Goal: Book appointment/travel/reservation

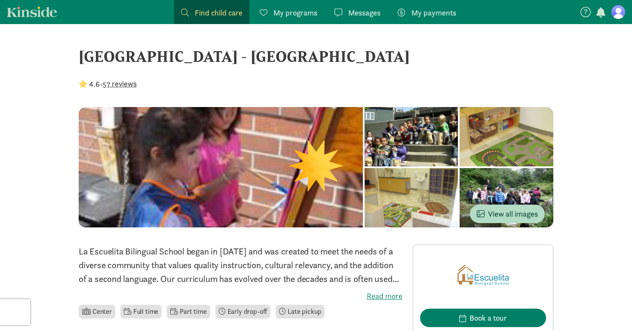
scroll to position [129, 0]
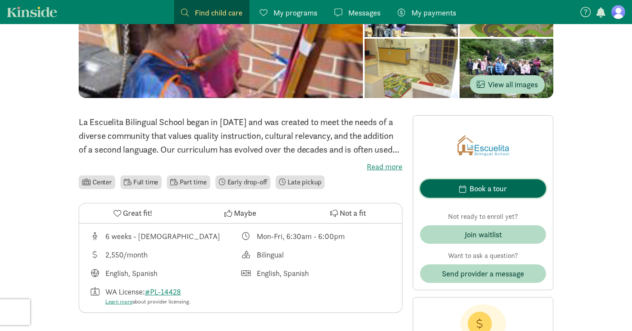
click at [444, 187] on span "Book a tour" at bounding box center [483, 189] width 112 height 12
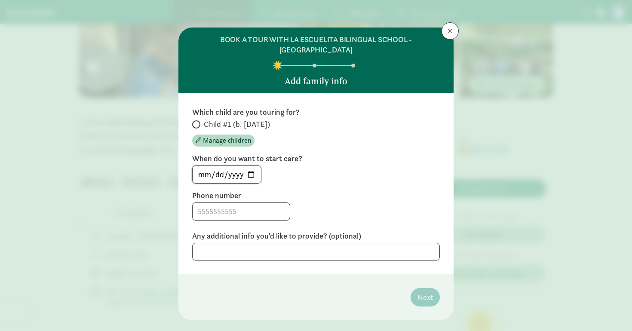
click at [249, 166] on input "[DATE]" at bounding box center [227, 174] width 68 height 17
type input "[DATE]"
click at [242, 205] on input at bounding box center [241, 211] width 97 height 17
type input "9194485474"
click at [311, 202] on div "9194485474" at bounding box center [316, 211] width 248 height 18
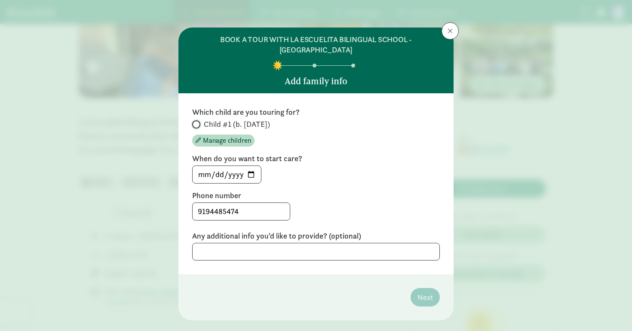
click at [196, 122] on input "Child #1 (b. [DATE])" at bounding box center [195, 125] width 6 height 6
radio input "true"
click at [424, 291] on span "Next" at bounding box center [424, 297] width 15 height 12
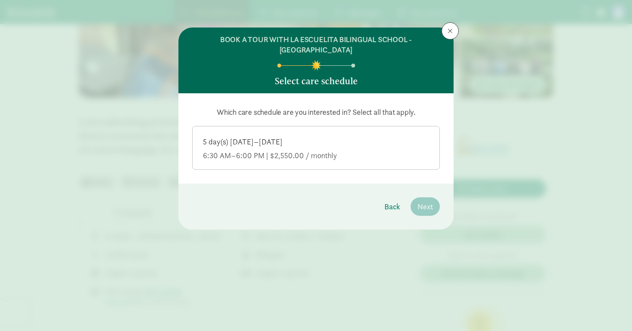
click at [300, 137] on div "5 day(s) [DATE]–[DATE]" at bounding box center [316, 142] width 226 height 10
click at [0, 0] on input "5 day(s) [DATE]–[DATE] 6:30 AM–6:00 PM | $2,550.00 / monthly" at bounding box center [0, 0] width 0 height 0
click at [429, 201] on span "Next" at bounding box center [424, 207] width 15 height 12
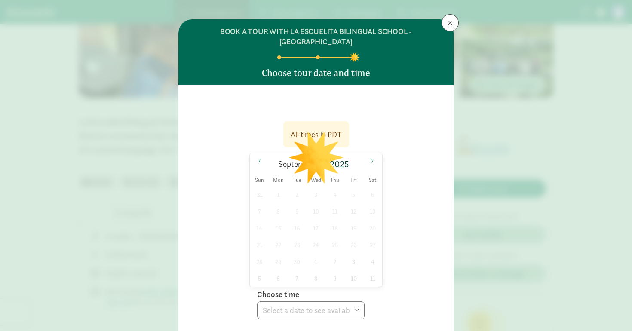
scroll to position [43, 0]
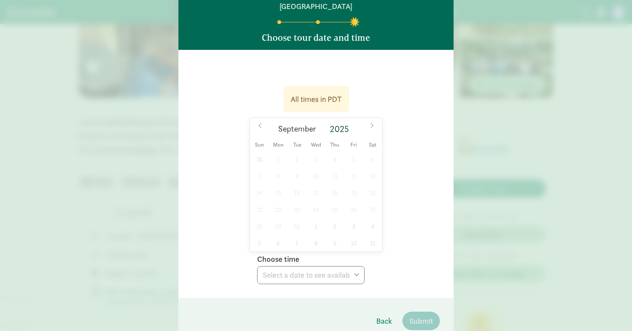
click at [306, 179] on div "31 1 2 3 4 5 6 7 8 9 10 11 12 13 14 15 16 17 18 19 20 21 22 23 24 25 26 27 28 2…" at bounding box center [316, 201] width 132 height 101
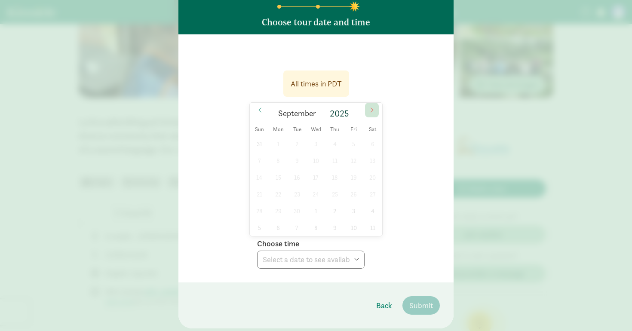
click at [372, 107] on icon at bounding box center [371, 110] width 5 height 6
click at [264, 103] on span at bounding box center [260, 110] width 14 height 15
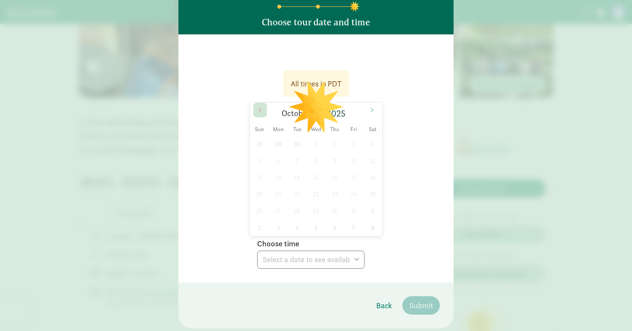
click at [264, 103] on span at bounding box center [260, 110] width 14 height 15
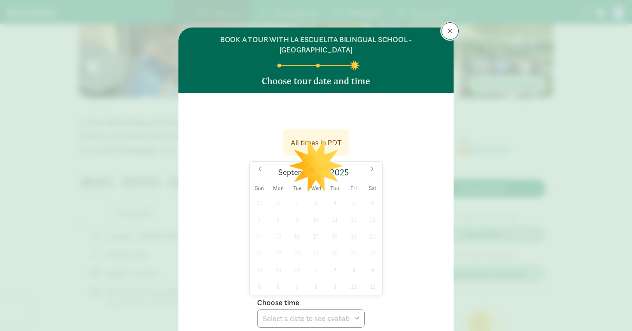
click at [446, 30] on button at bounding box center [449, 30] width 17 height 17
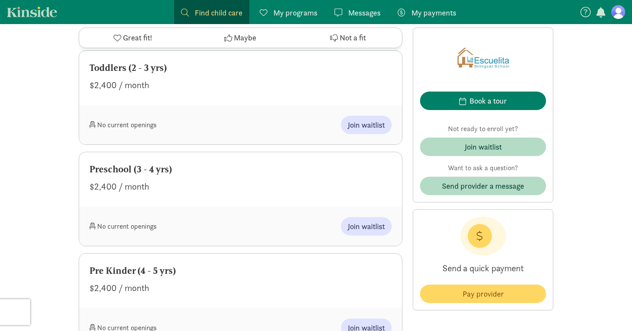
scroll to position [650, 0]
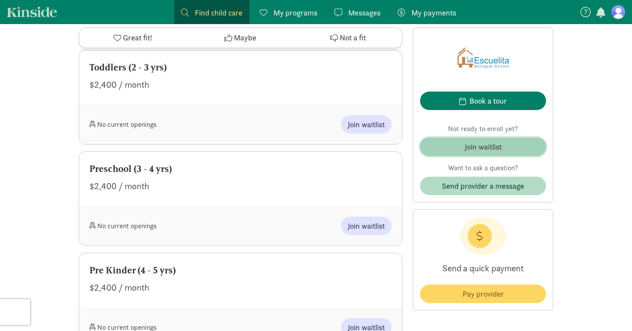
click at [442, 150] on span "Join waitlist" at bounding box center [483, 147] width 112 height 12
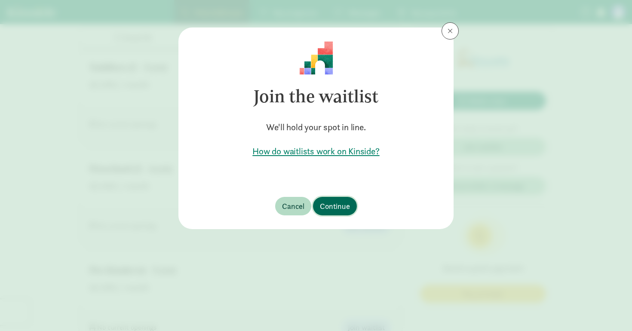
click at [344, 200] on span "Continue" at bounding box center [335, 206] width 30 height 12
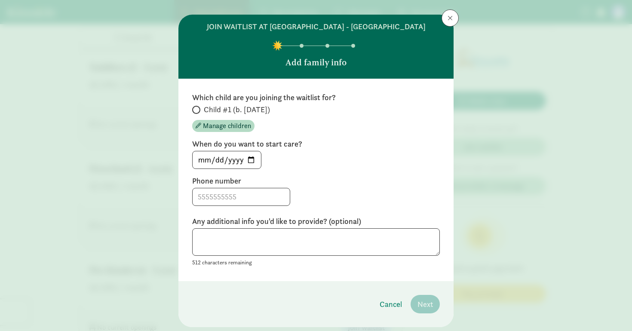
scroll to position [15, 0]
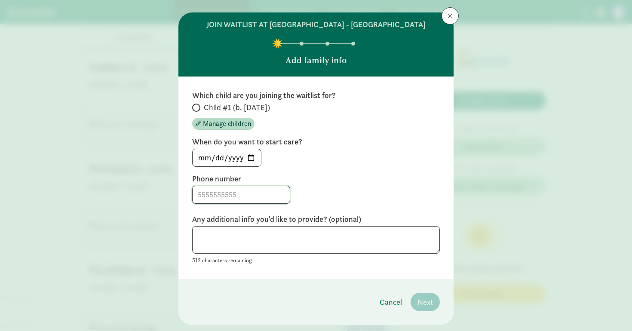
click at [261, 188] on input at bounding box center [241, 194] width 97 height 17
type input "9194485474"
click at [385, 155] on div "[DATE]" at bounding box center [316, 158] width 248 height 18
click at [212, 106] on span "Child #1 (b. [DATE])" at bounding box center [237, 107] width 66 height 10
click at [198, 106] on input "Child #1 (b. [DATE])" at bounding box center [195, 108] width 6 height 6
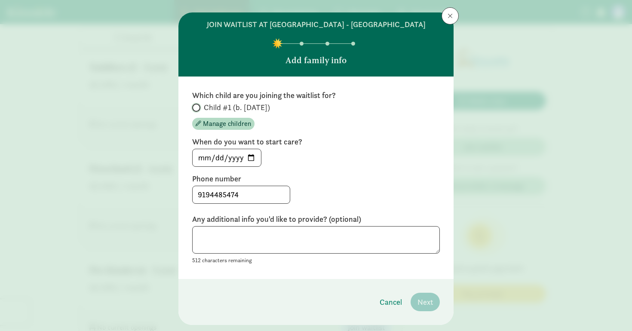
radio input "true"
click at [426, 303] on span "Next" at bounding box center [424, 302] width 15 height 12
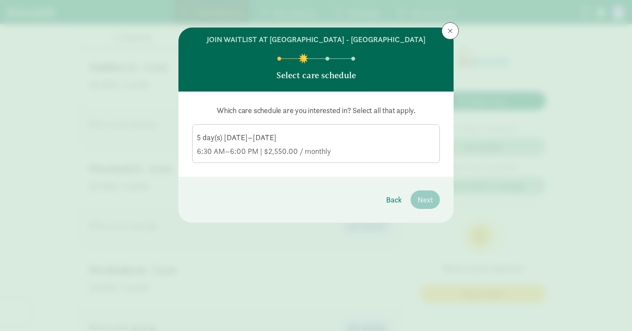
scroll to position [0, 0]
click at [365, 151] on div "6:30 AM–6:00 PM | $2,550.00 / monthly" at bounding box center [316, 151] width 238 height 10
click at [0, 0] on input "5 day(s) [DATE]–[DATE] 6:30 AM–6:00 PM | $2,550.00 / monthly" at bounding box center [0, 0] width 0 height 0
click at [428, 205] on span "Next" at bounding box center [424, 200] width 15 height 12
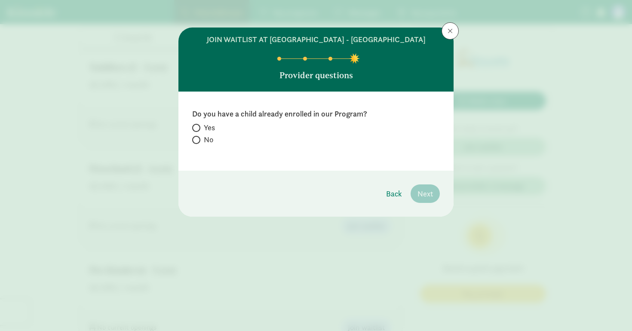
click at [202, 144] on label "No" at bounding box center [316, 140] width 248 height 10
click at [198, 143] on input "No" at bounding box center [195, 140] width 6 height 6
radio input "true"
click at [423, 190] on span "Next" at bounding box center [424, 194] width 15 height 12
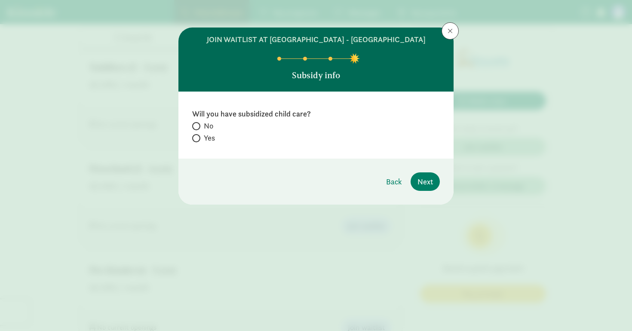
click at [216, 136] on label "Yes" at bounding box center [316, 138] width 248 height 10
click at [198, 136] on input "Yes" at bounding box center [195, 138] width 6 height 6
radio input "true"
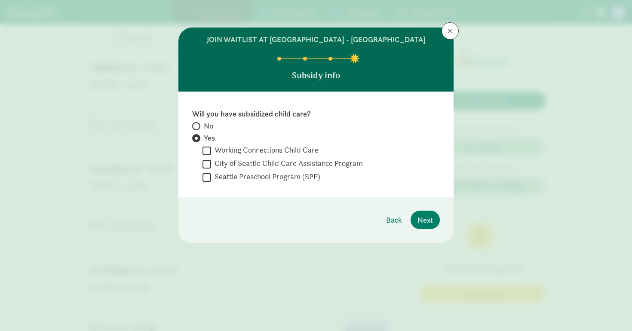
click at [204, 120] on div "Will you have subsidized child care? No Yes" at bounding box center [316, 127] width 248 height 36
click at [203, 126] on label "No" at bounding box center [316, 126] width 248 height 10
click at [198, 126] on input "No" at bounding box center [195, 126] width 6 height 6
radio input "true"
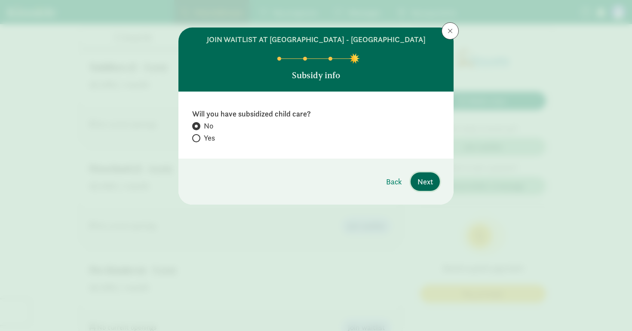
click at [424, 181] on span "Next" at bounding box center [424, 182] width 15 height 12
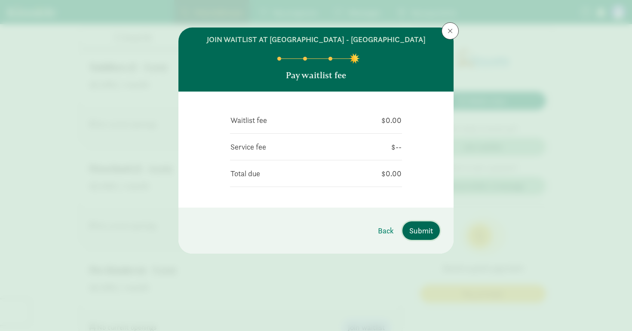
click at [424, 233] on span "Submit" at bounding box center [421, 231] width 24 height 12
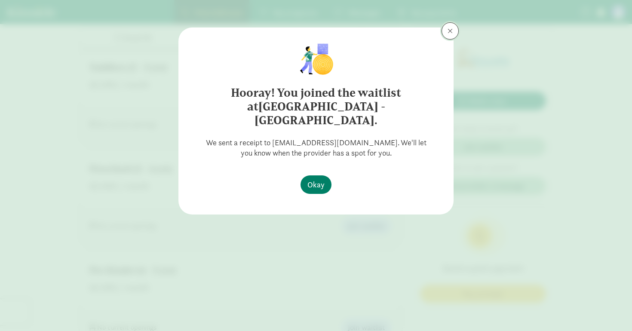
click at [450, 28] on span at bounding box center [449, 31] width 5 height 7
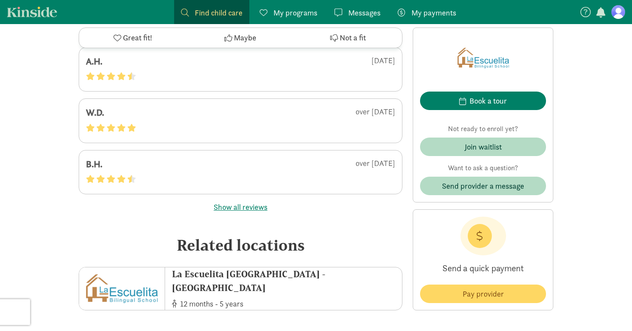
scroll to position [1887, 0]
